Goal: Navigation & Orientation: Find specific page/section

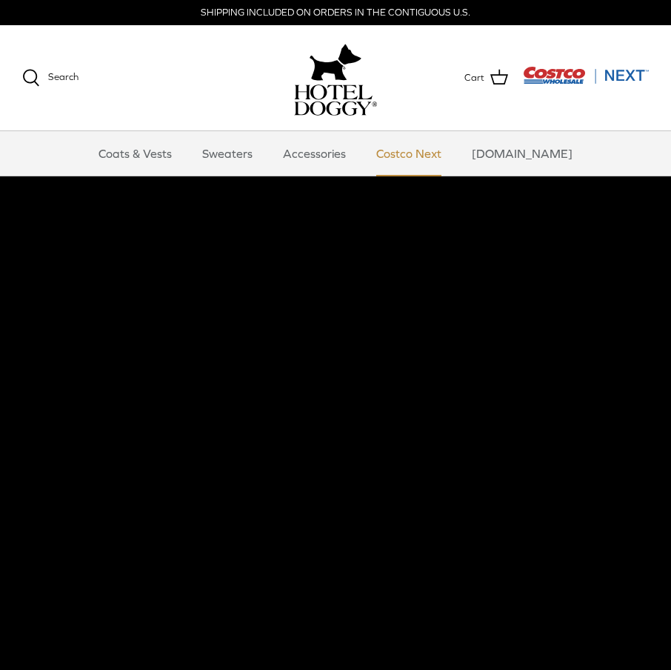
click at [422, 159] on link "Costco Next" at bounding box center [409, 153] width 92 height 44
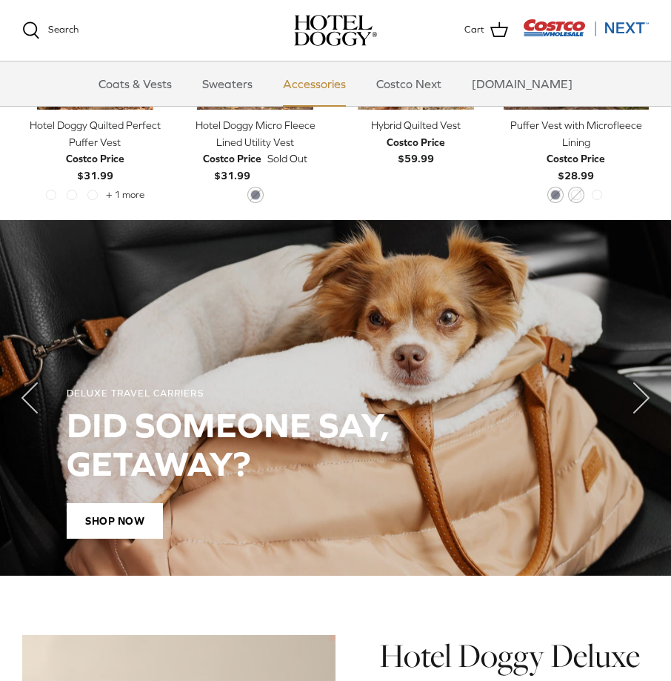
scroll to position [693, 0]
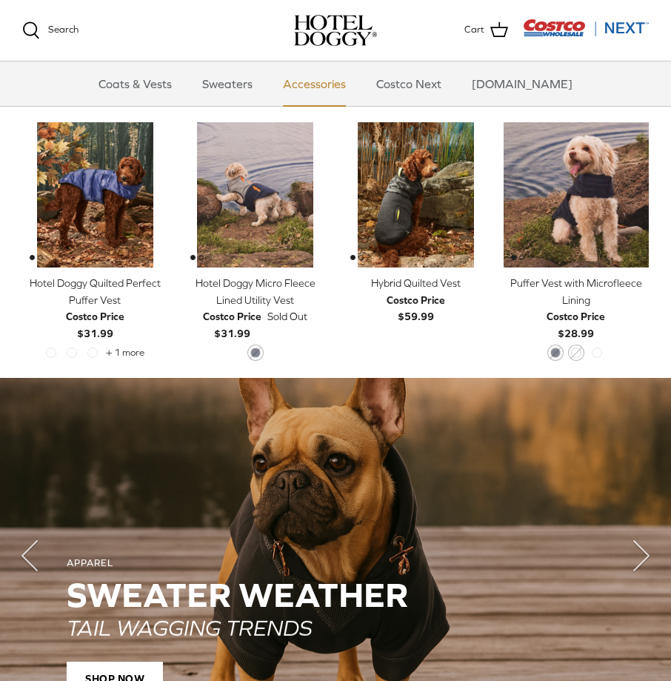
click at [342, 80] on link "Accessories" at bounding box center [315, 84] width 90 height 44
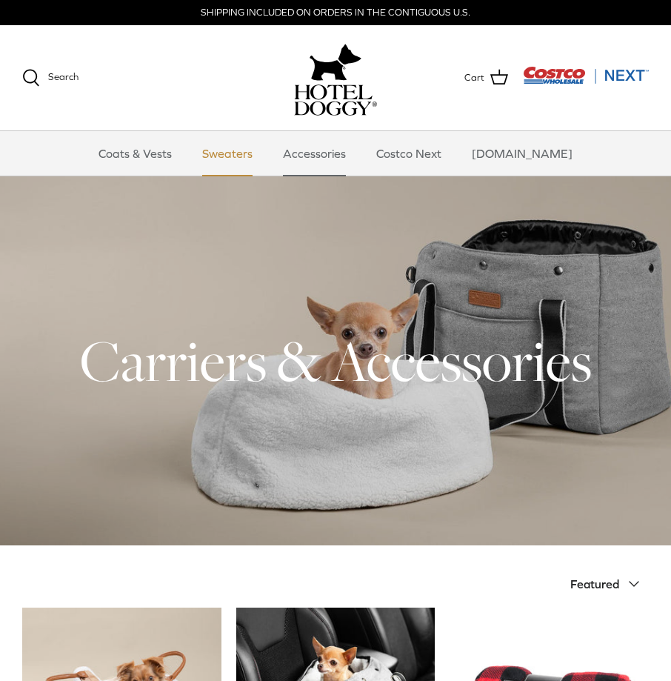
click at [248, 150] on link "Sweaters" at bounding box center [227, 153] width 77 height 44
